Goal: Task Accomplishment & Management: Manage account settings

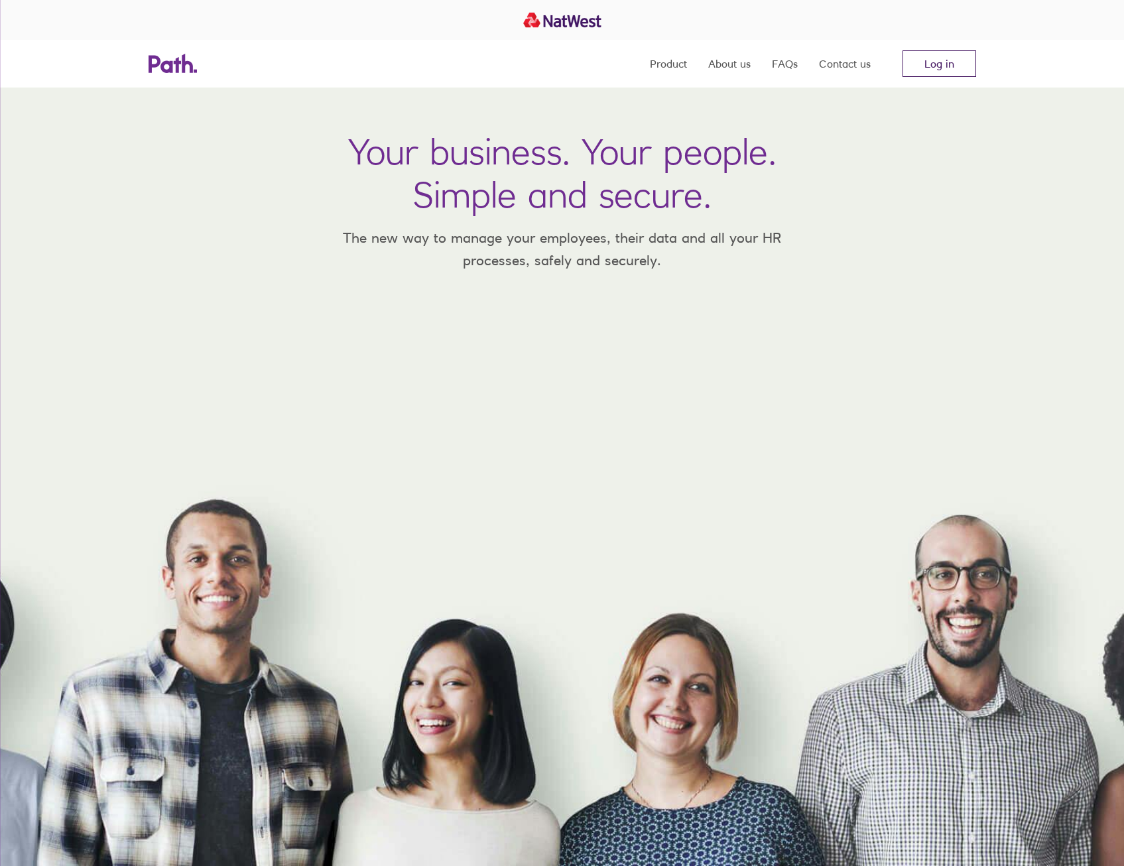
click at [931, 61] on link "Log in" at bounding box center [939, 63] width 74 height 27
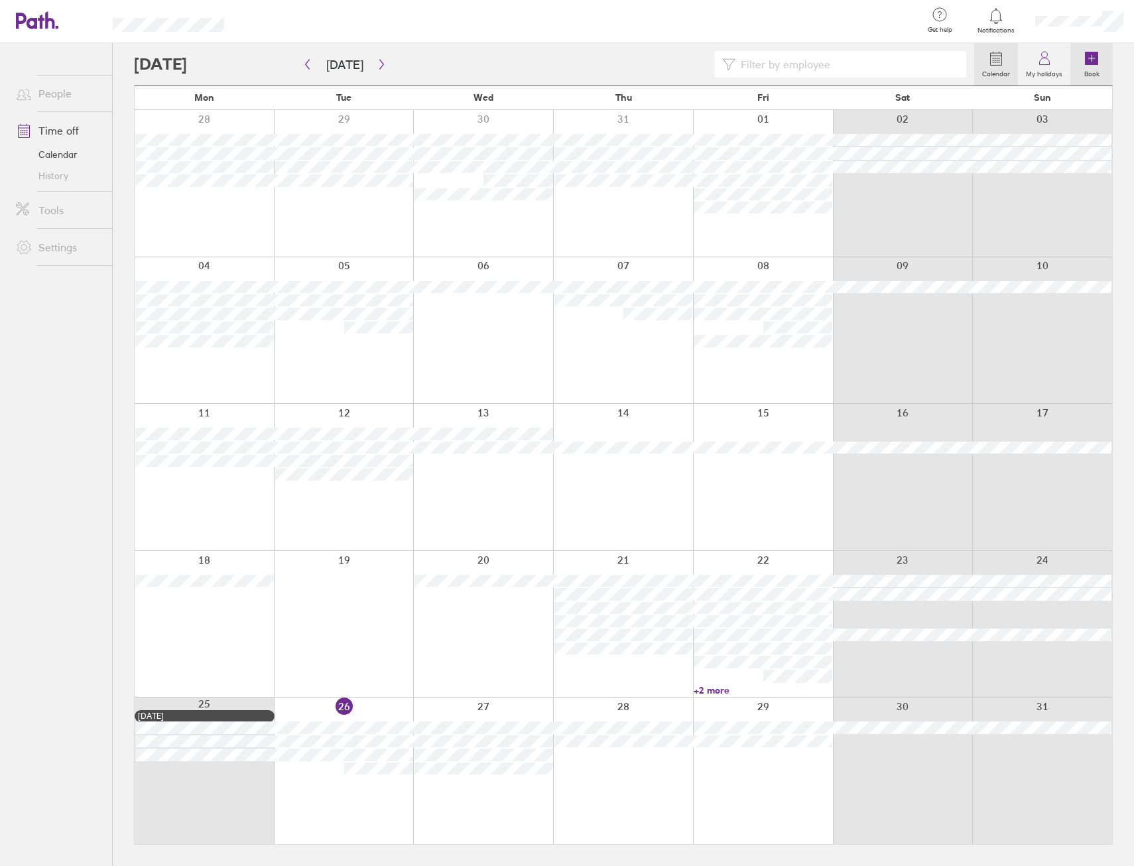
click at [1083, 55] on link "Book" at bounding box center [1091, 64] width 42 height 42
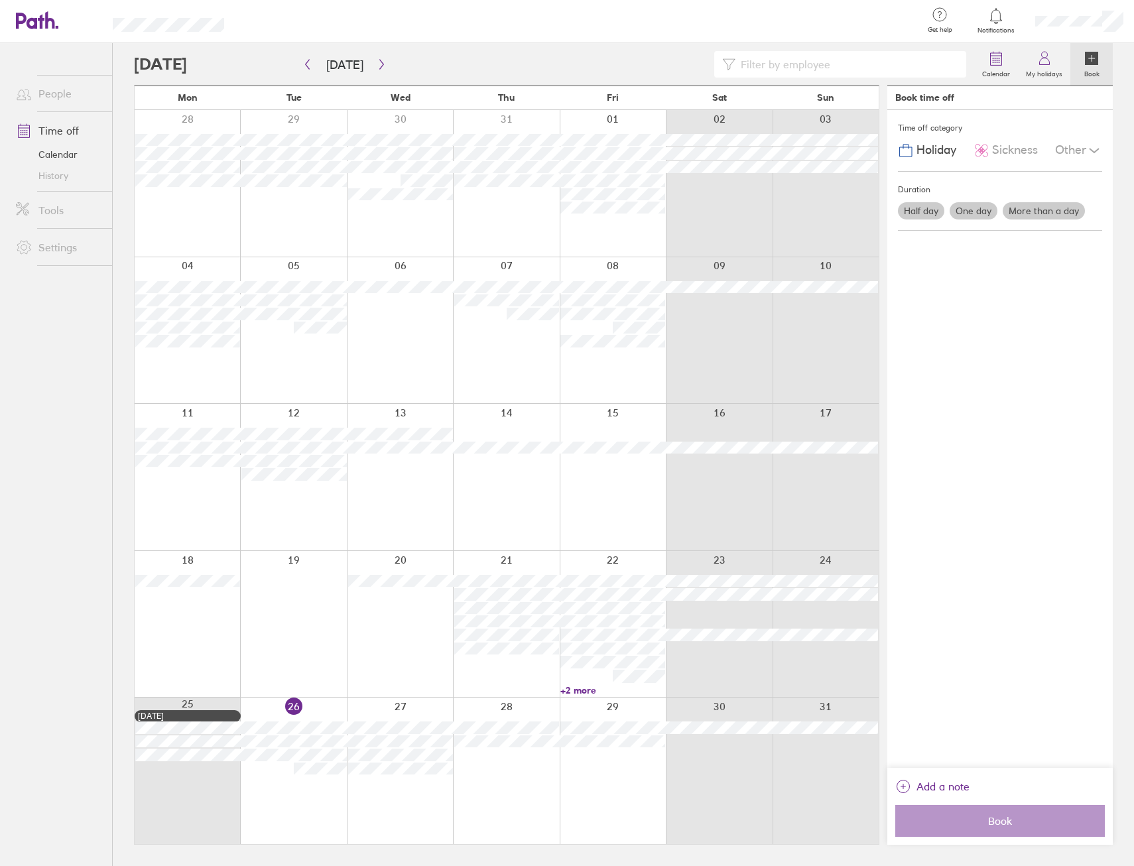
click at [968, 215] on label "One day" at bounding box center [973, 210] width 48 height 17
click at [0, 0] on input "One day" at bounding box center [0, 0] width 0 height 0
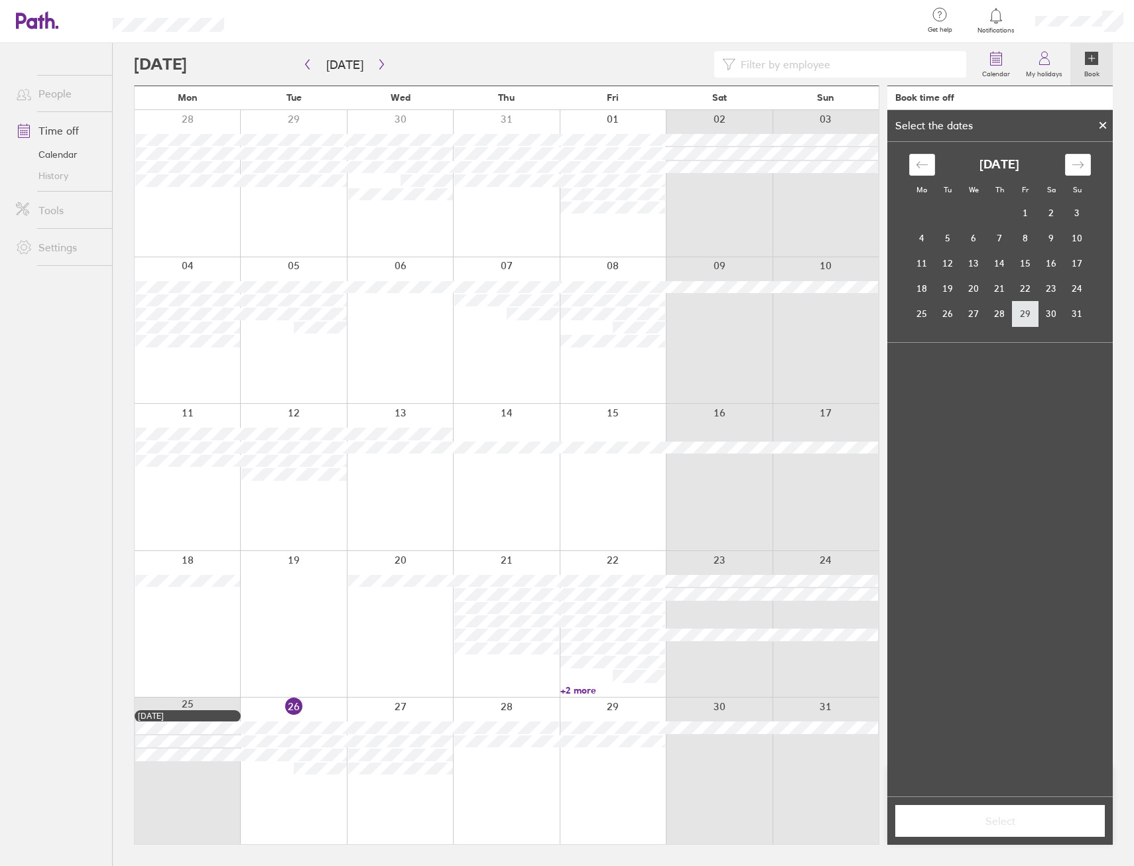
click at [1031, 309] on td "29" at bounding box center [1025, 313] width 26 height 25
click at [1014, 821] on span "Select" at bounding box center [999, 821] width 191 height 12
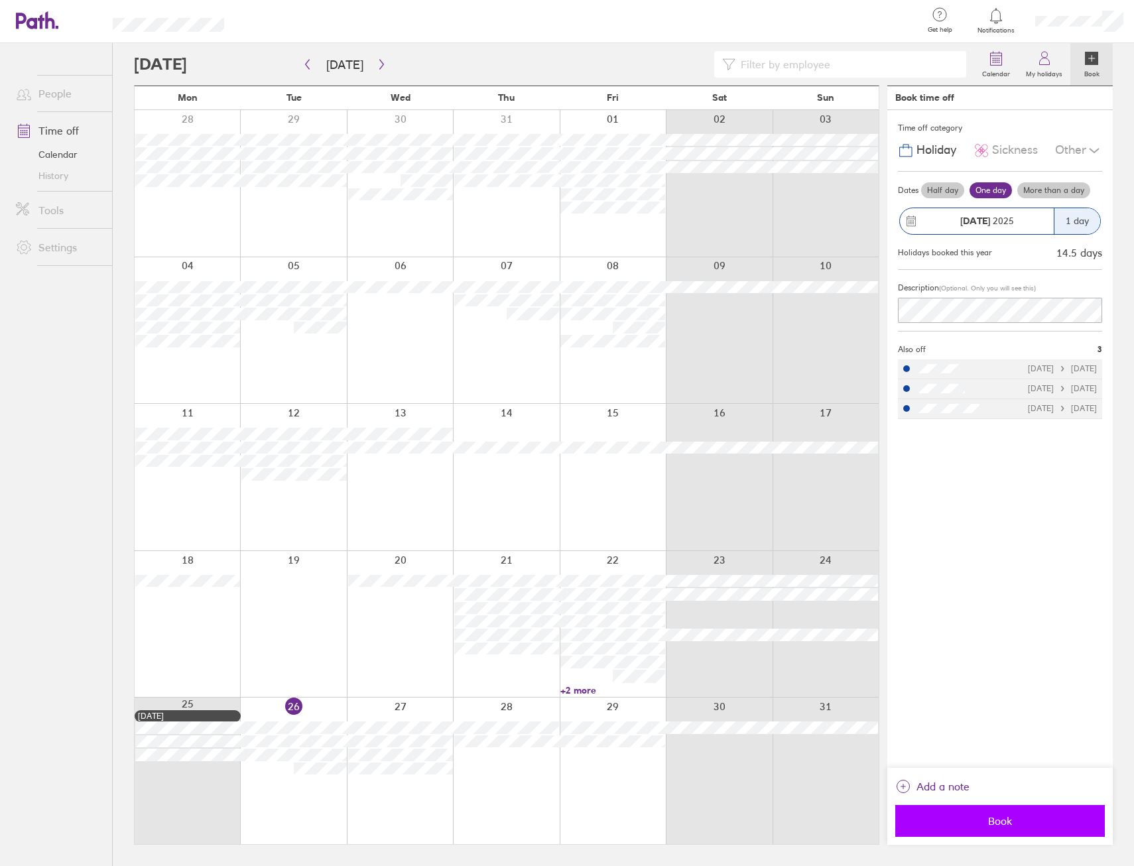
click at [1016, 818] on span "Book" at bounding box center [999, 821] width 191 height 12
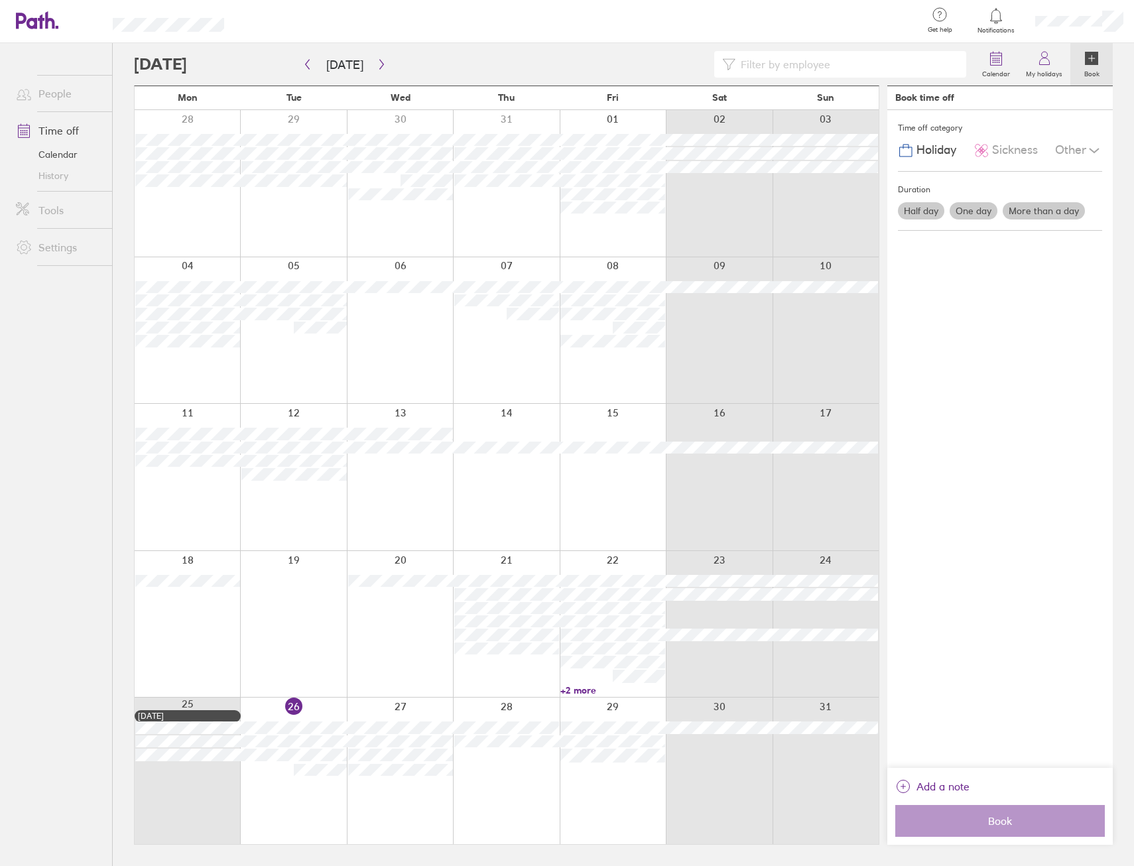
click at [927, 206] on label "Half day" at bounding box center [921, 210] width 46 height 17
click at [0, 0] on input "Half day" at bounding box center [0, 0] width 0 height 0
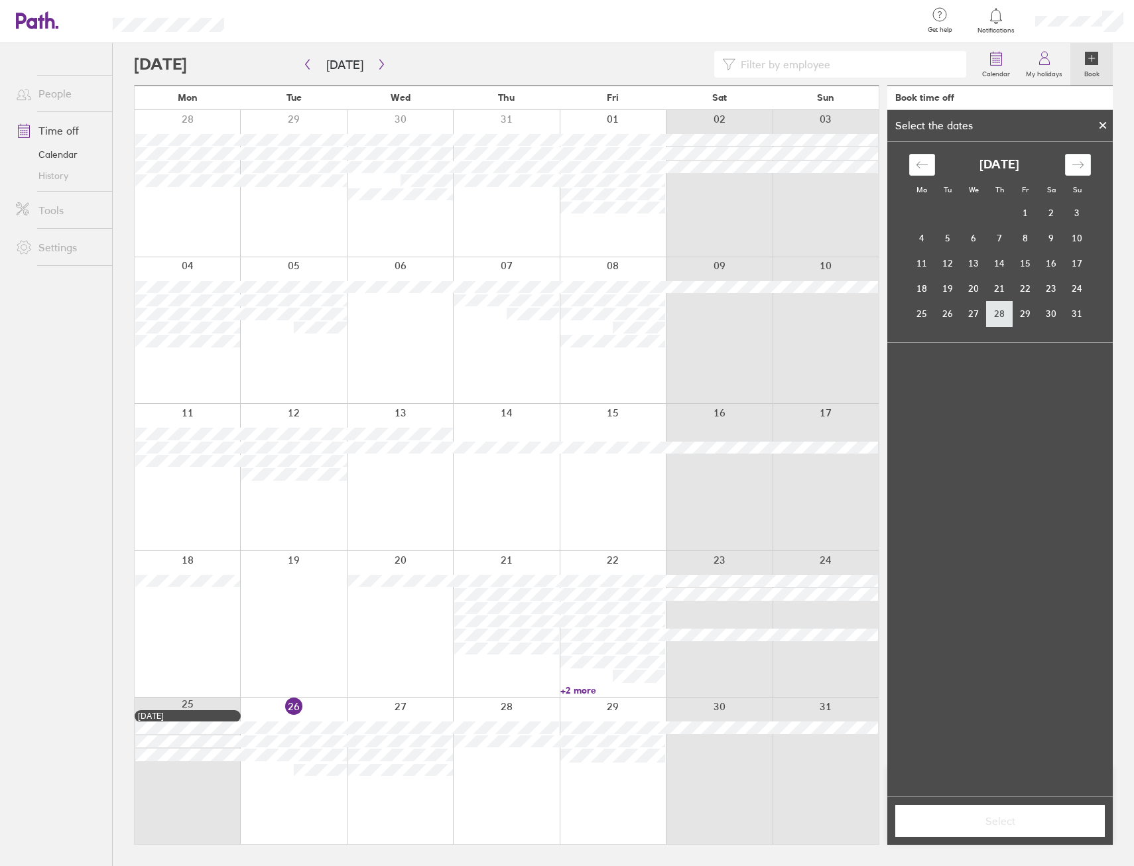
click at [989, 310] on td "28" at bounding box center [999, 313] width 26 height 25
click at [1034, 430] on label "Afternoon" at bounding box center [1024, 431] width 53 height 16
click at [0, 0] on input "Afternoon" at bounding box center [0, 0] width 0 height 0
click at [1017, 821] on span "Select" at bounding box center [999, 821] width 191 height 12
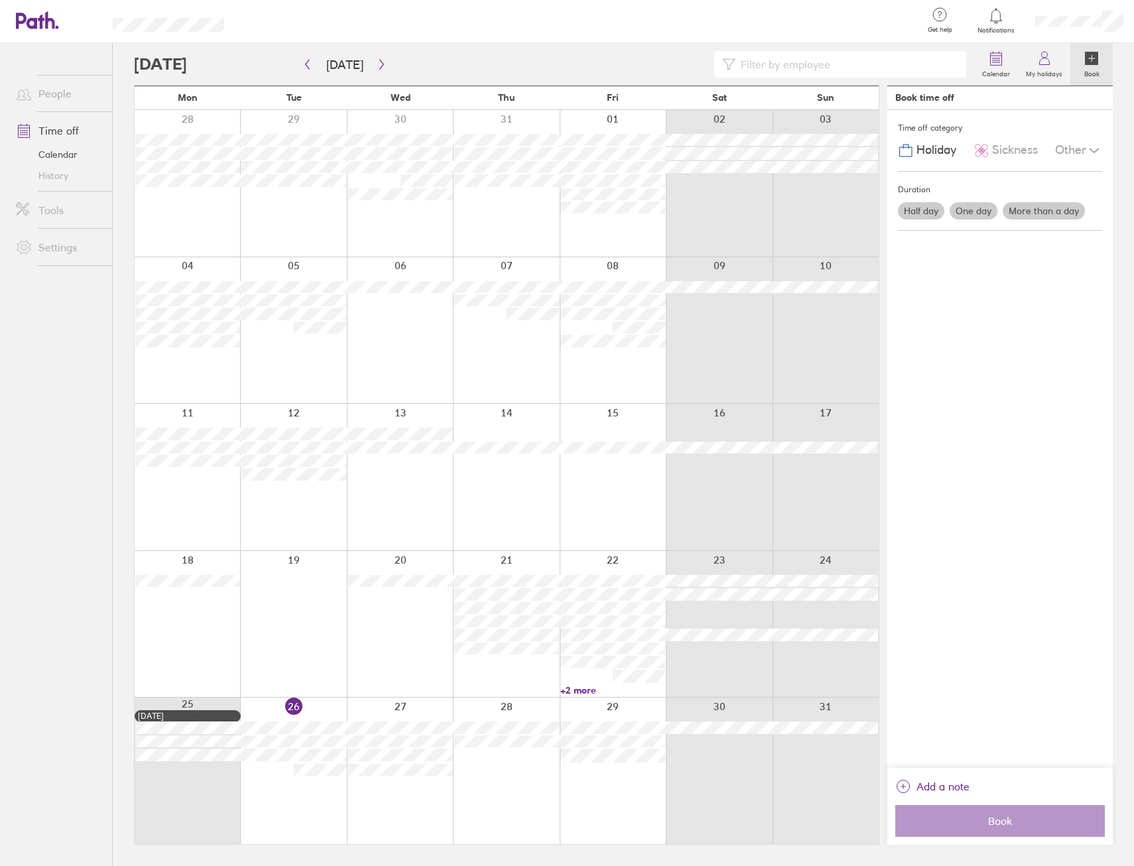
click at [925, 211] on label "Half day" at bounding box center [921, 210] width 46 height 17
click at [0, 0] on input "Half day" at bounding box center [0, 0] width 0 height 0
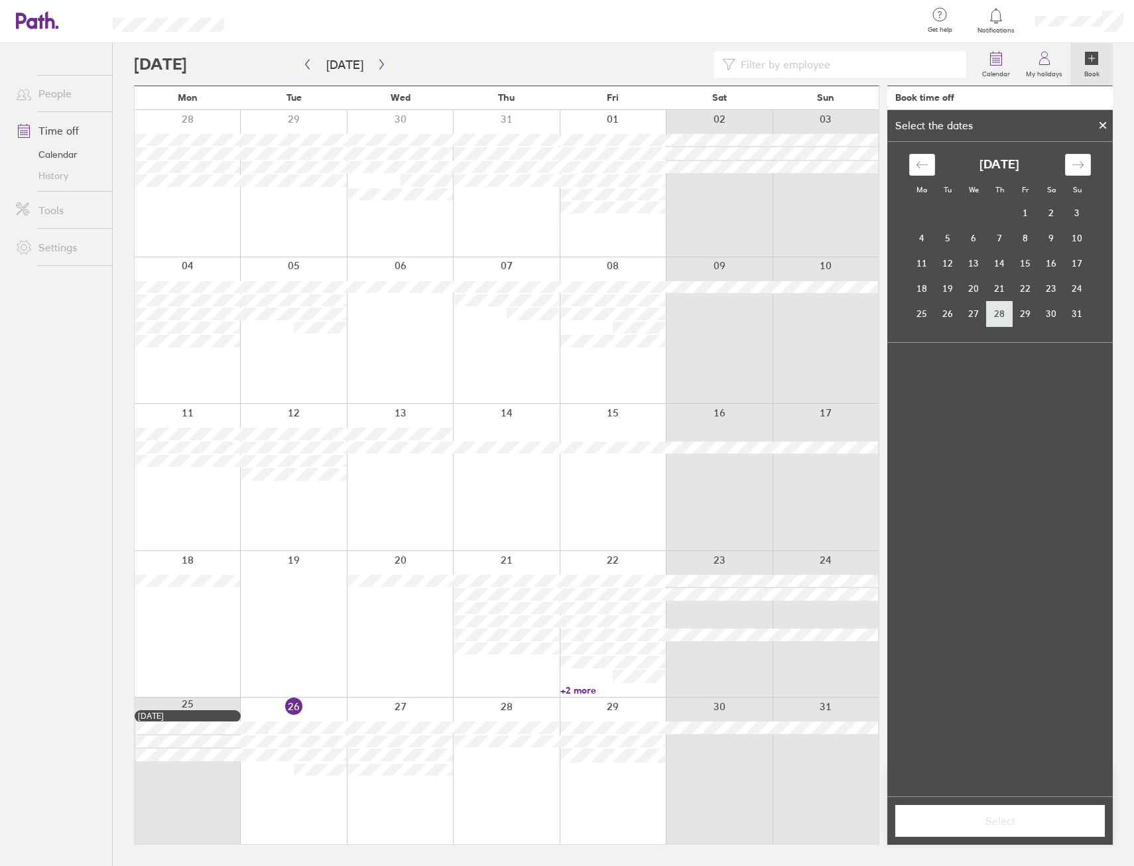
click at [999, 311] on td "28" at bounding box center [999, 313] width 26 height 25
click at [1024, 432] on label "Afternoon" at bounding box center [1024, 431] width 53 height 16
click at [1028, 526] on div "Mo Tu We Th Fr Sa Su [DATE] 1 2 3 4 5 6 7 8 9 10 11 12 13 14 15 16 17 18 19 20 …" at bounding box center [999, 469] width 225 height 654
click at [1024, 427] on label "Afternoon" at bounding box center [1024, 431] width 53 height 16
click at [0, 0] on input "Afternoon" at bounding box center [0, 0] width 0 height 0
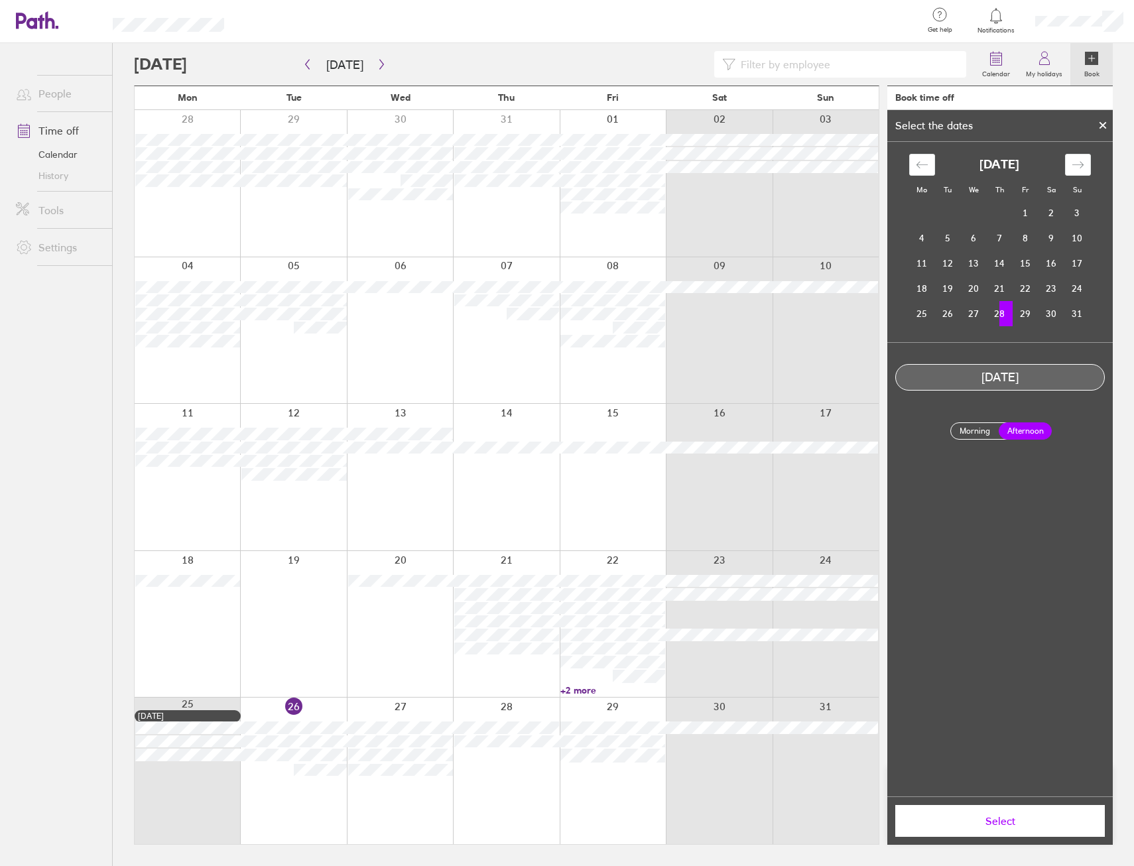
click at [993, 824] on span "Select" at bounding box center [999, 821] width 191 height 12
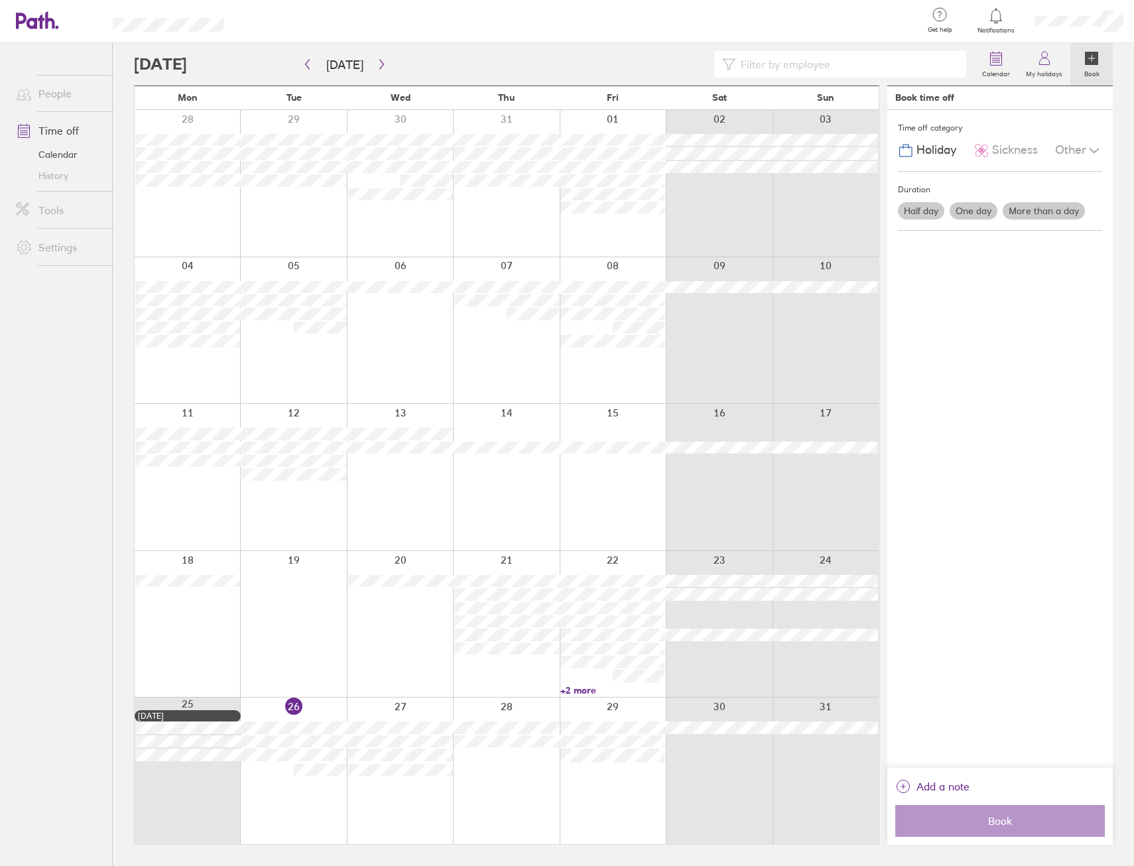
click at [911, 204] on label "Half day" at bounding box center [921, 210] width 46 height 17
click at [0, 0] on input "Half day" at bounding box center [0, 0] width 0 height 0
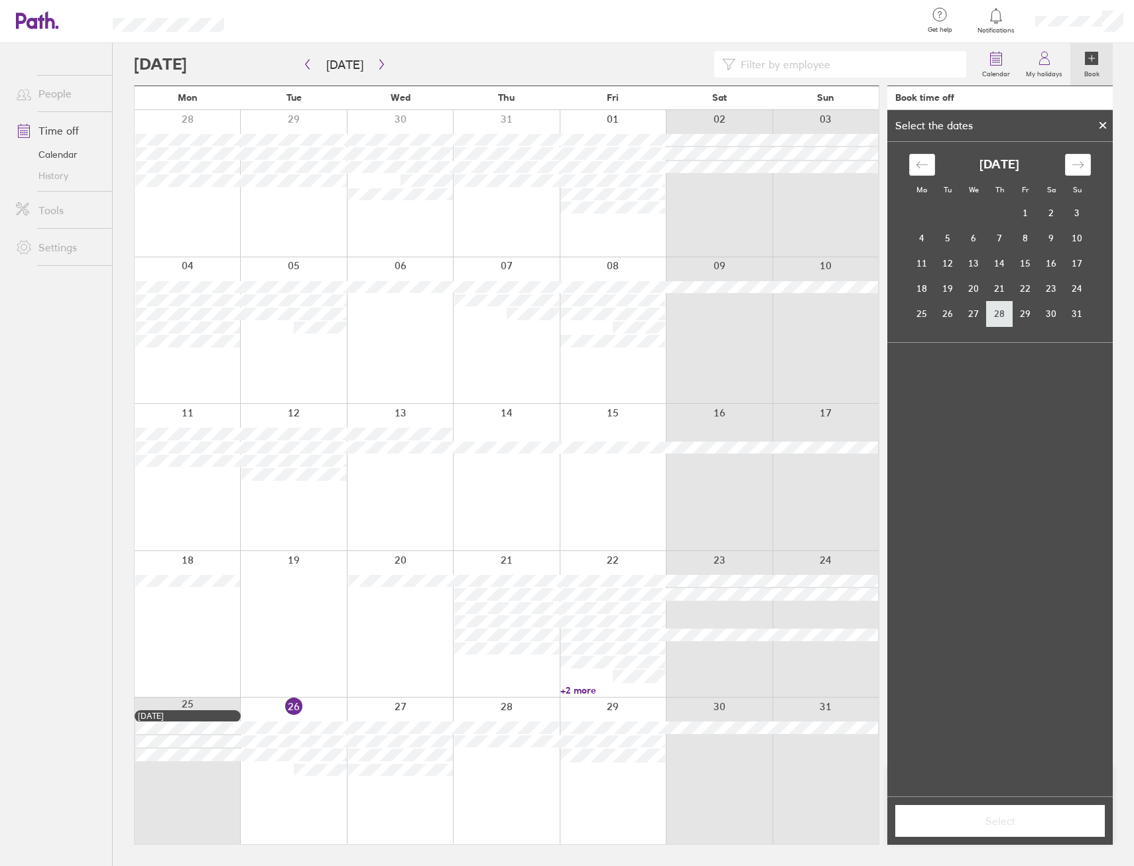
click at [1000, 317] on td "28" at bounding box center [999, 313] width 26 height 25
click at [1025, 436] on label "Afternoon" at bounding box center [1024, 430] width 53 height 17
click at [0, 0] on input "Afternoon" at bounding box center [0, 0] width 0 height 0
click at [982, 431] on label "Morning" at bounding box center [974, 431] width 53 height 16
click at [0, 0] on input "Morning" at bounding box center [0, 0] width 0 height 0
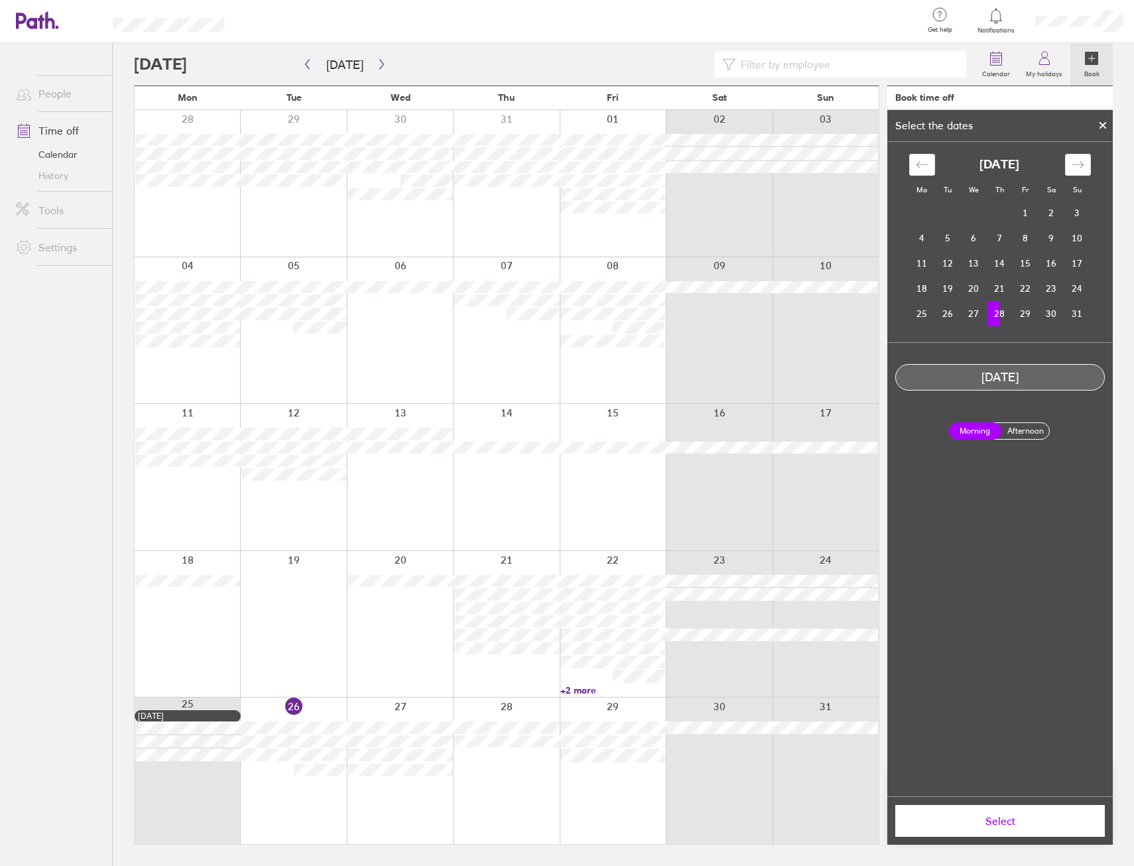
click at [1017, 434] on label "Afternoon" at bounding box center [1024, 431] width 53 height 16
click at [0, 0] on input "Afternoon" at bounding box center [0, 0] width 0 height 0
click at [960, 816] on span "Select" at bounding box center [999, 821] width 191 height 12
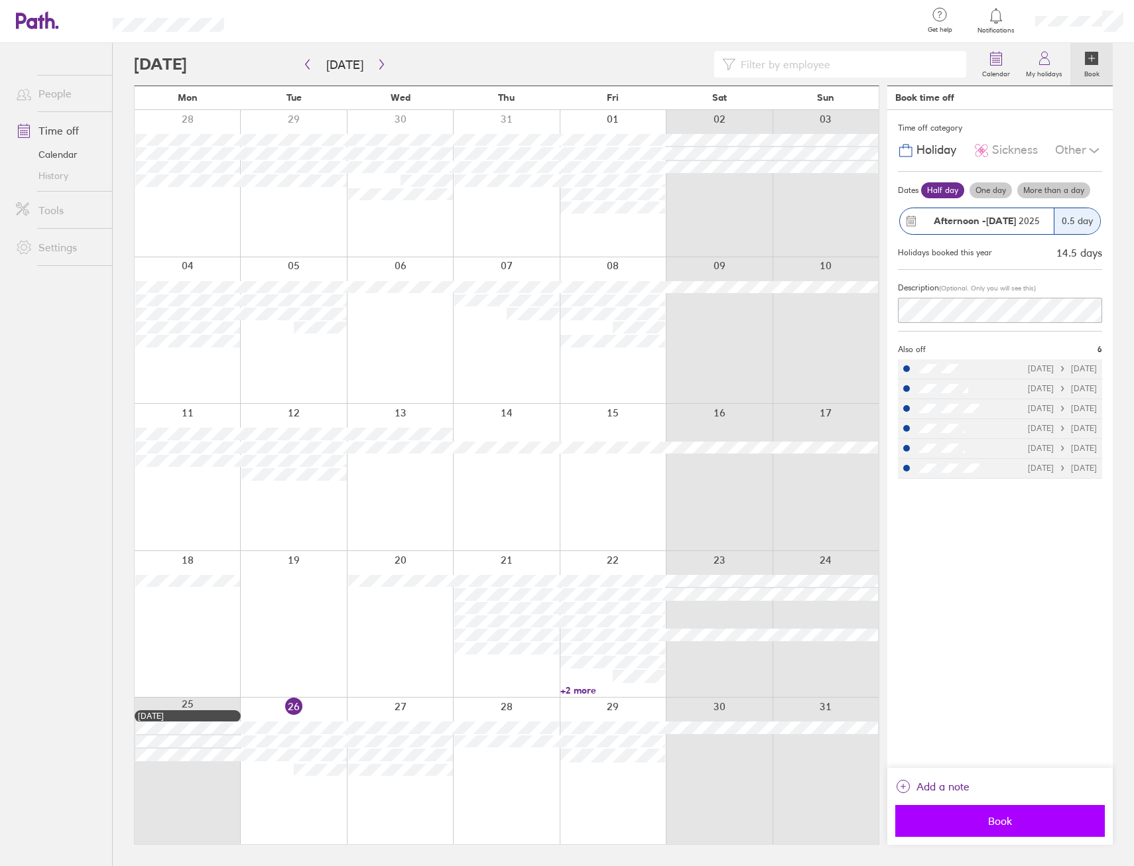
click at [1001, 815] on span "Book" at bounding box center [999, 821] width 191 height 12
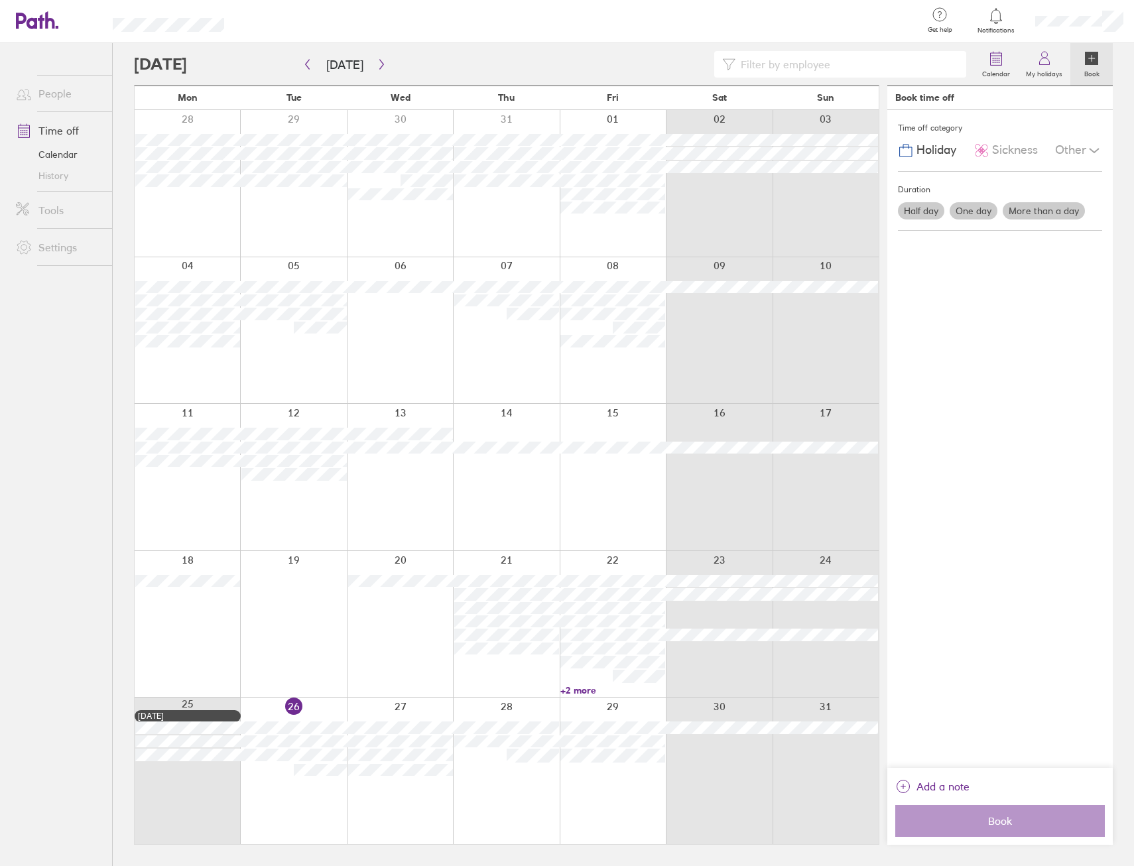
drag, startPoint x: 1091, startPoint y: 52, endPoint x: 1081, endPoint y: 57, distance: 11.6
click at [1091, 52] on icon at bounding box center [1091, 58] width 13 height 13
